Goal: Transaction & Acquisition: Purchase product/service

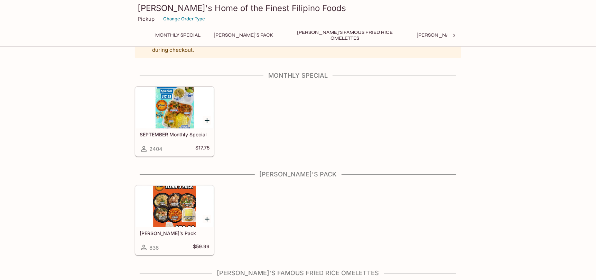
scroll to position [34, 0]
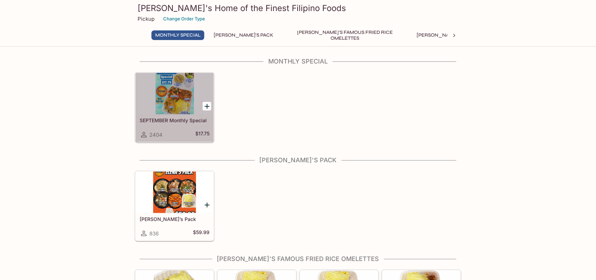
click at [170, 103] on div at bounding box center [175, 93] width 78 height 41
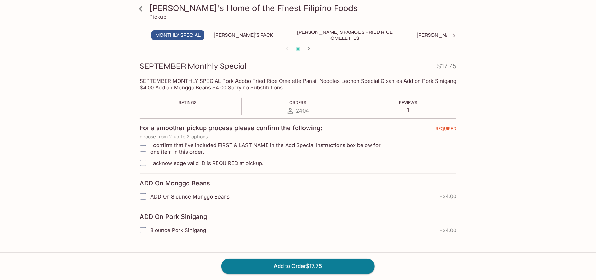
scroll to position [96, 0]
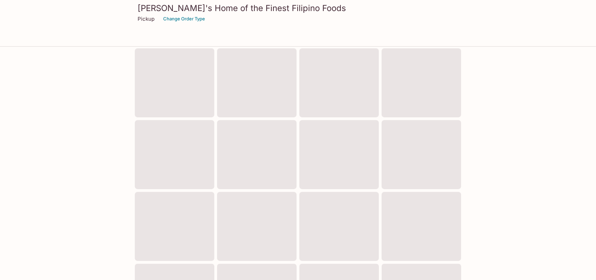
scroll to position [34, 0]
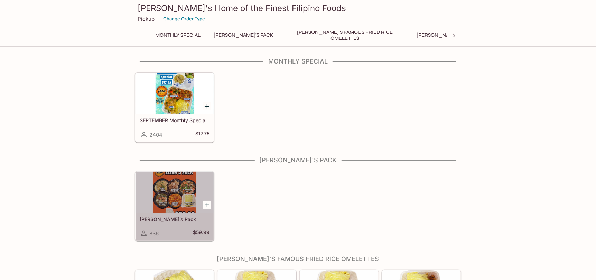
click at [172, 190] on div at bounding box center [175, 192] width 78 height 41
